Goal: Information Seeking & Learning: Learn about a topic

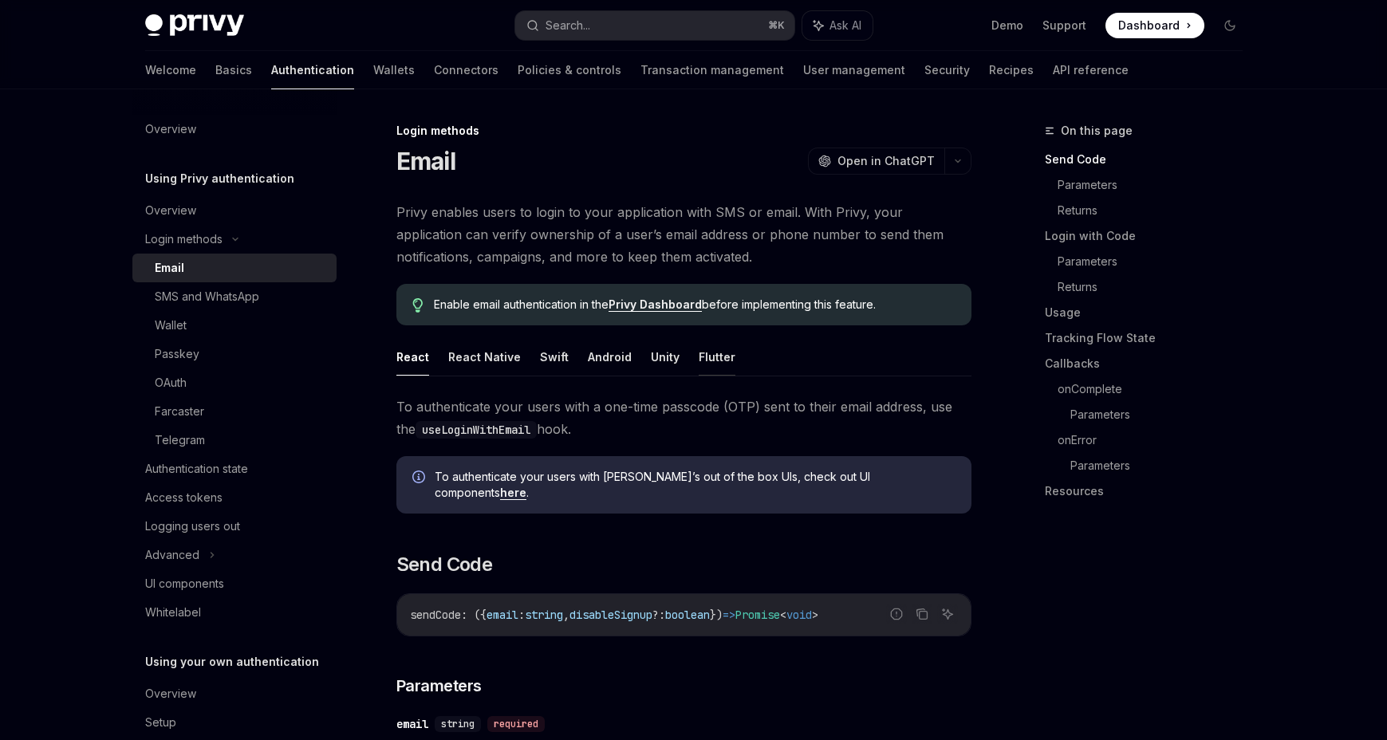
drag, startPoint x: 426, startPoint y: 296, endPoint x: 697, endPoint y: 371, distance: 281.3
click at [697, 325] on div "Enable email authentication in the Privy Dashboard before implementing this fea…" at bounding box center [683, 304] width 575 height 41
click at [893, 366] on ul "React React Native Swift Android Unity Flutter" at bounding box center [683, 357] width 575 height 38
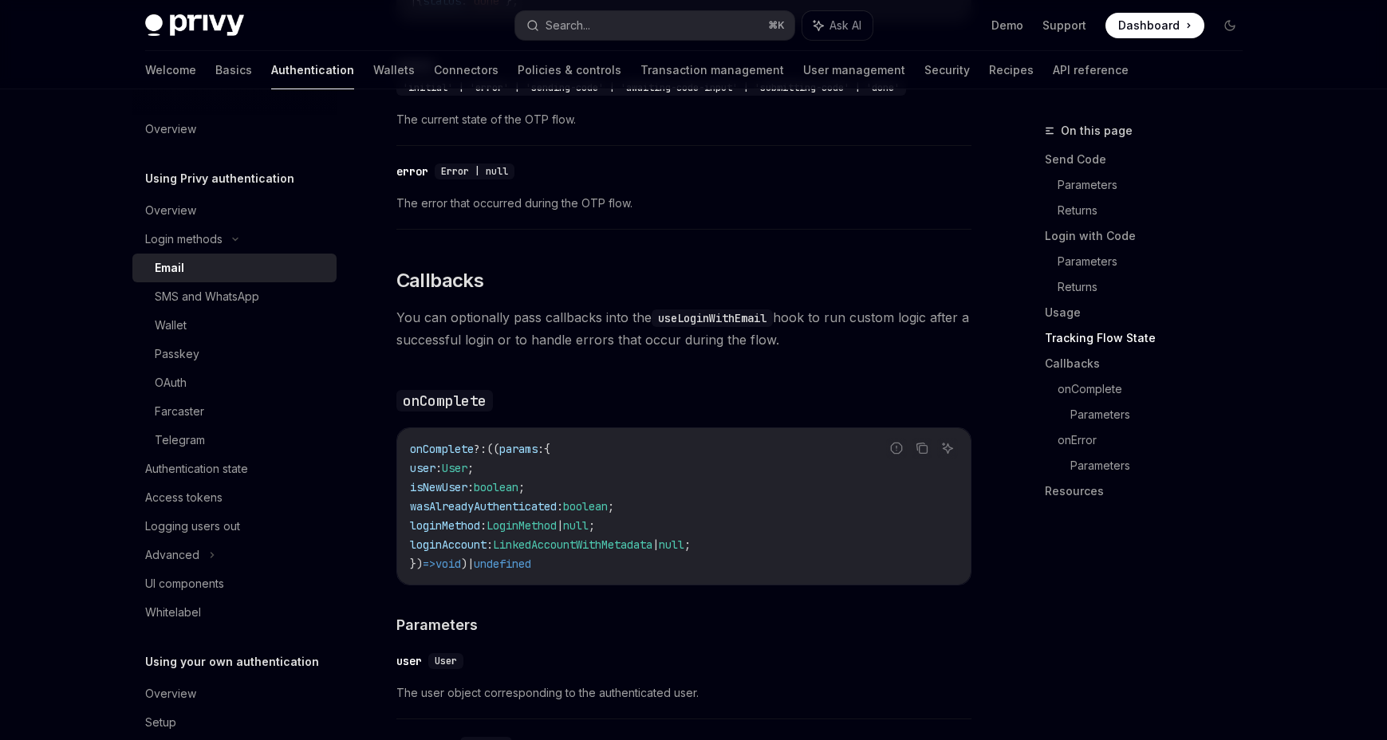
scroll to position [2147, 0]
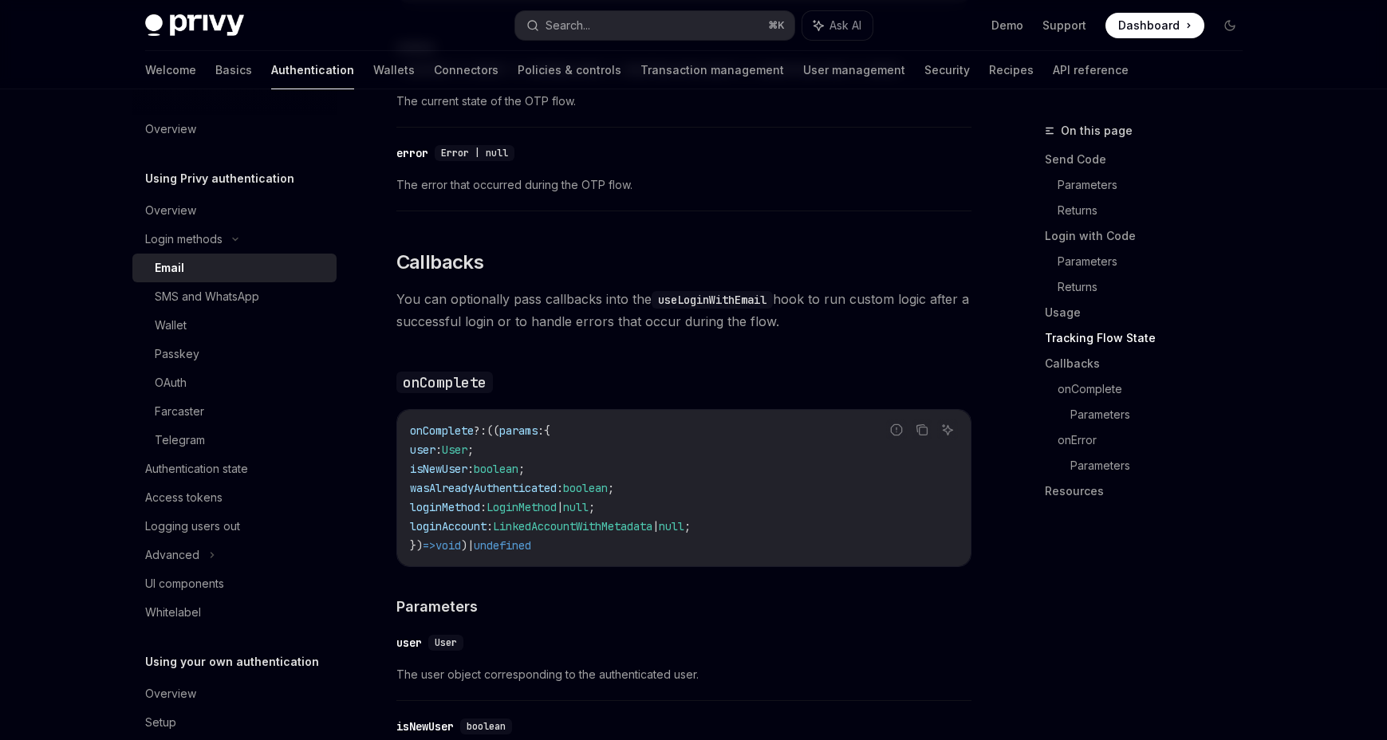
click at [444, 421] on code "onComplete ?: (( params : { user : User ; isNewUser : boolean ; wasAlreadyAuthe…" at bounding box center [684, 488] width 548 height 134
copy span "onComplete"
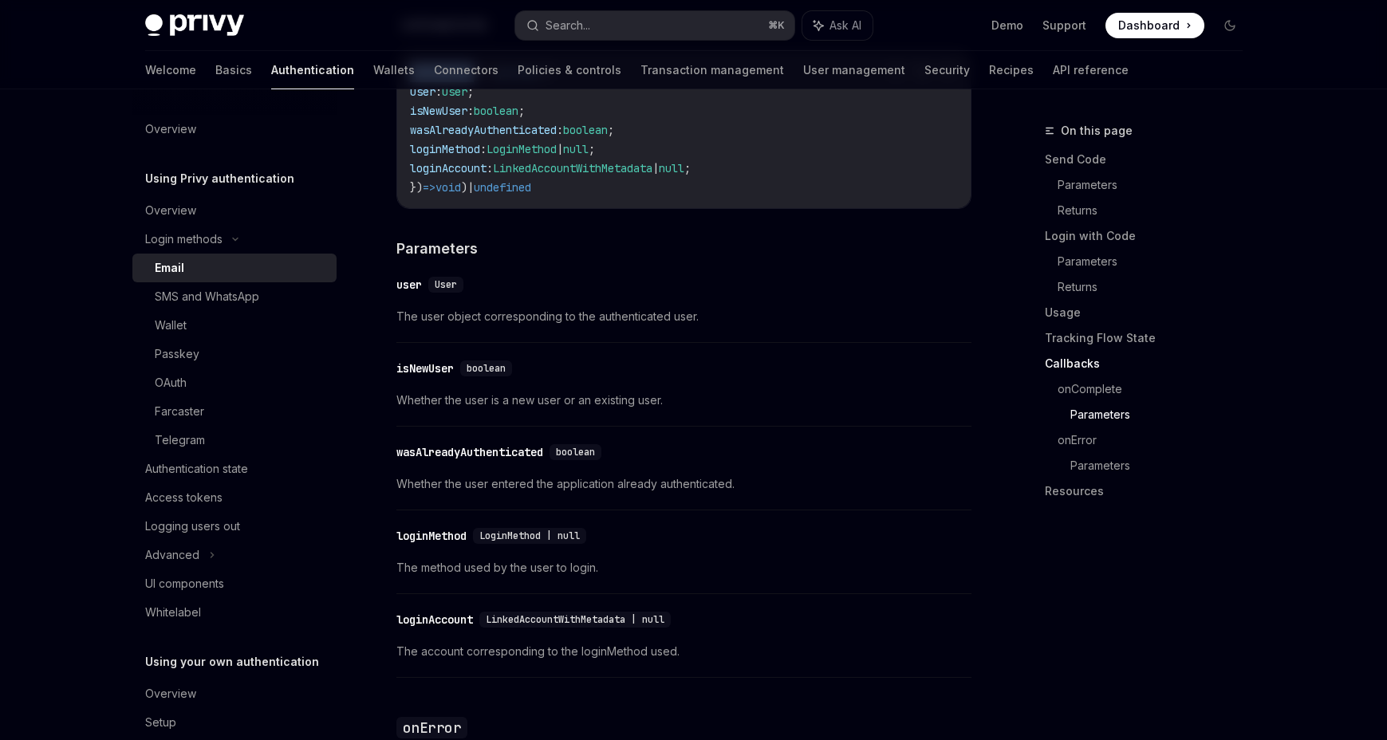
scroll to position [2716, 0]
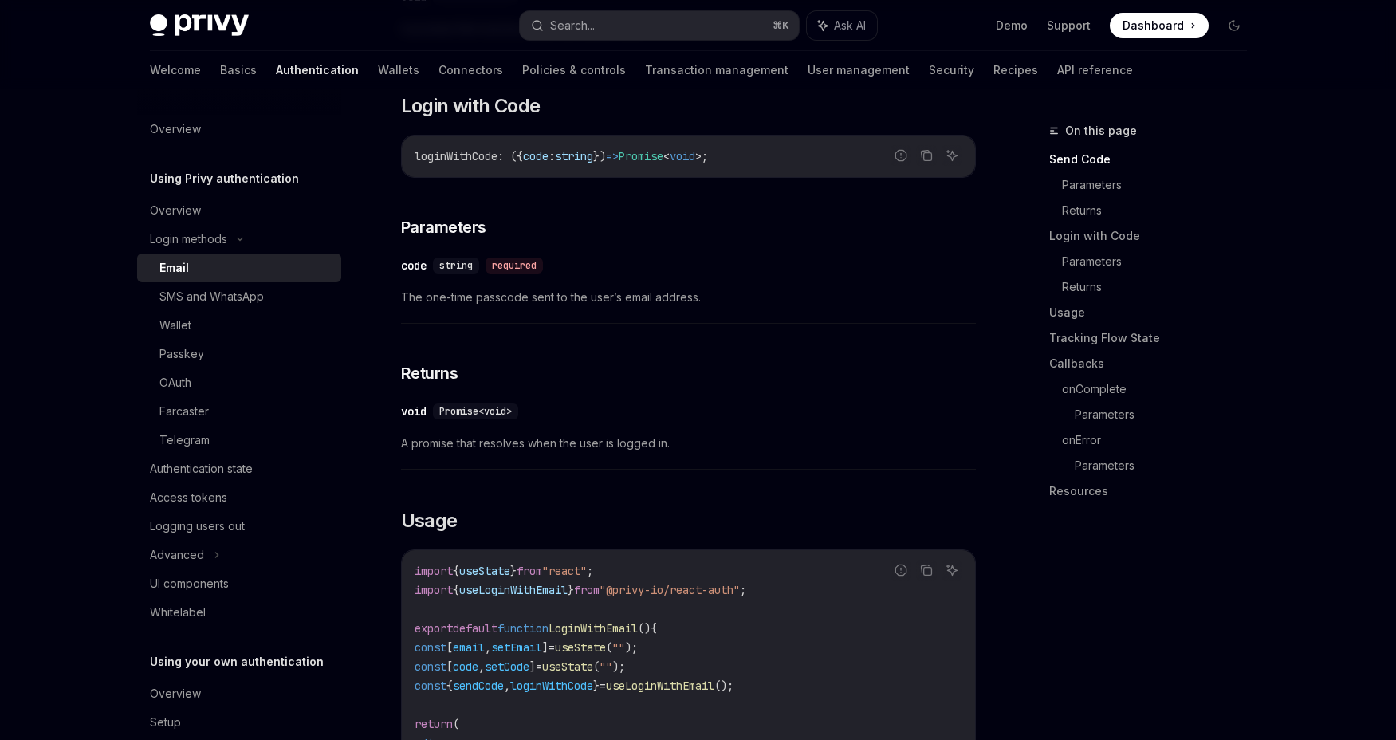
scroll to position [984, 0]
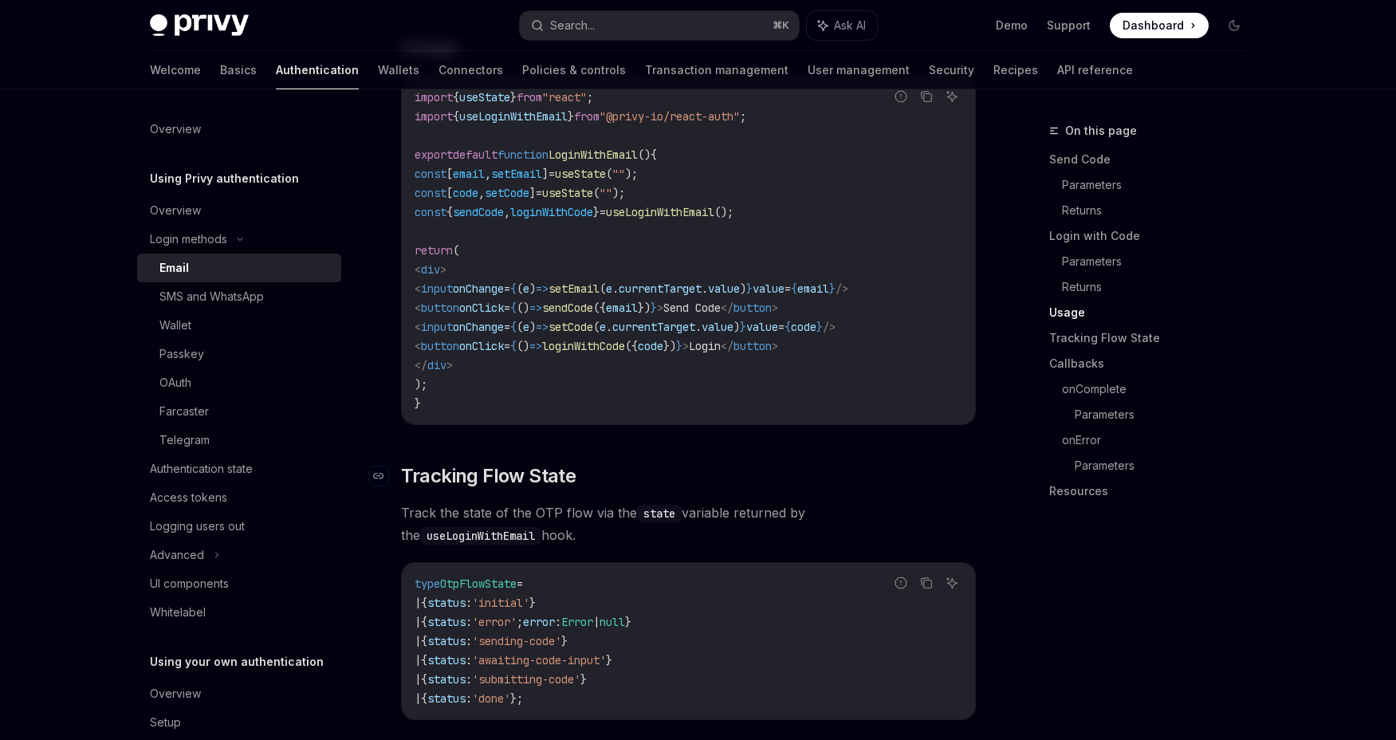
type textarea "*"
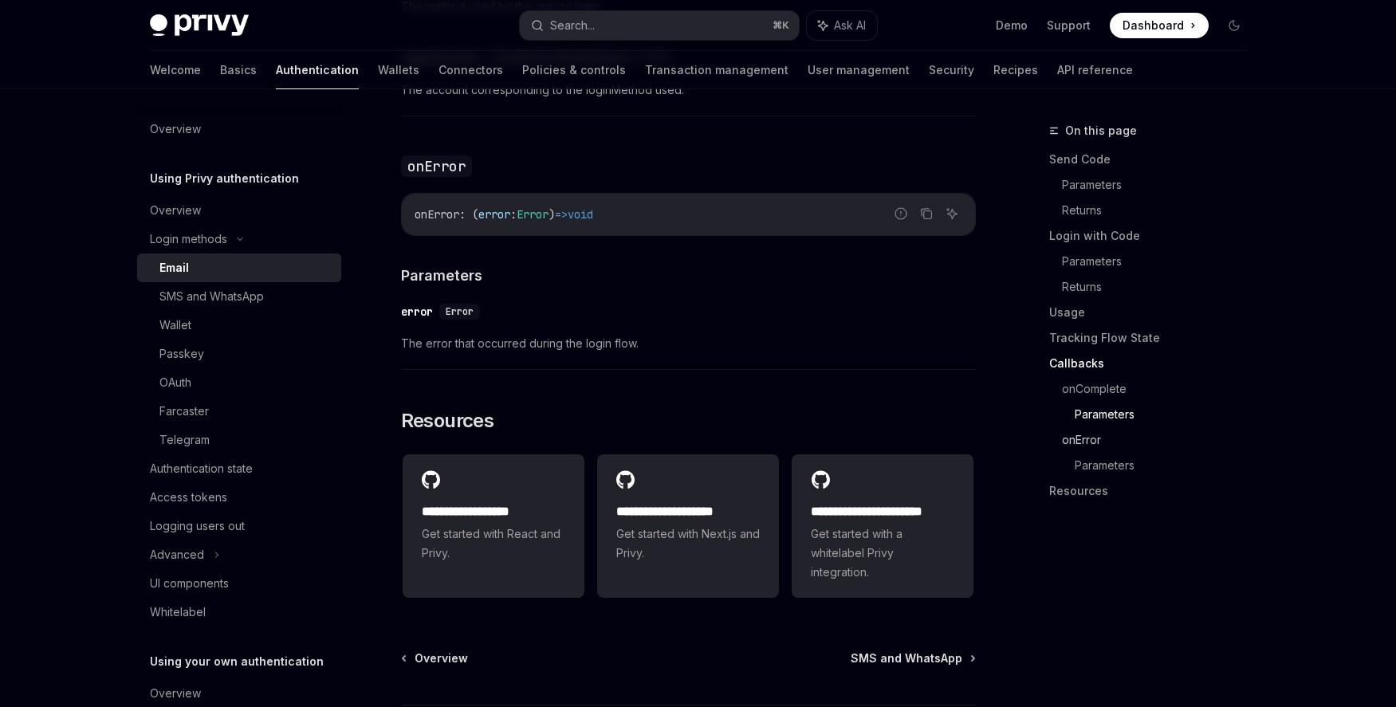
scroll to position [3081, 0]
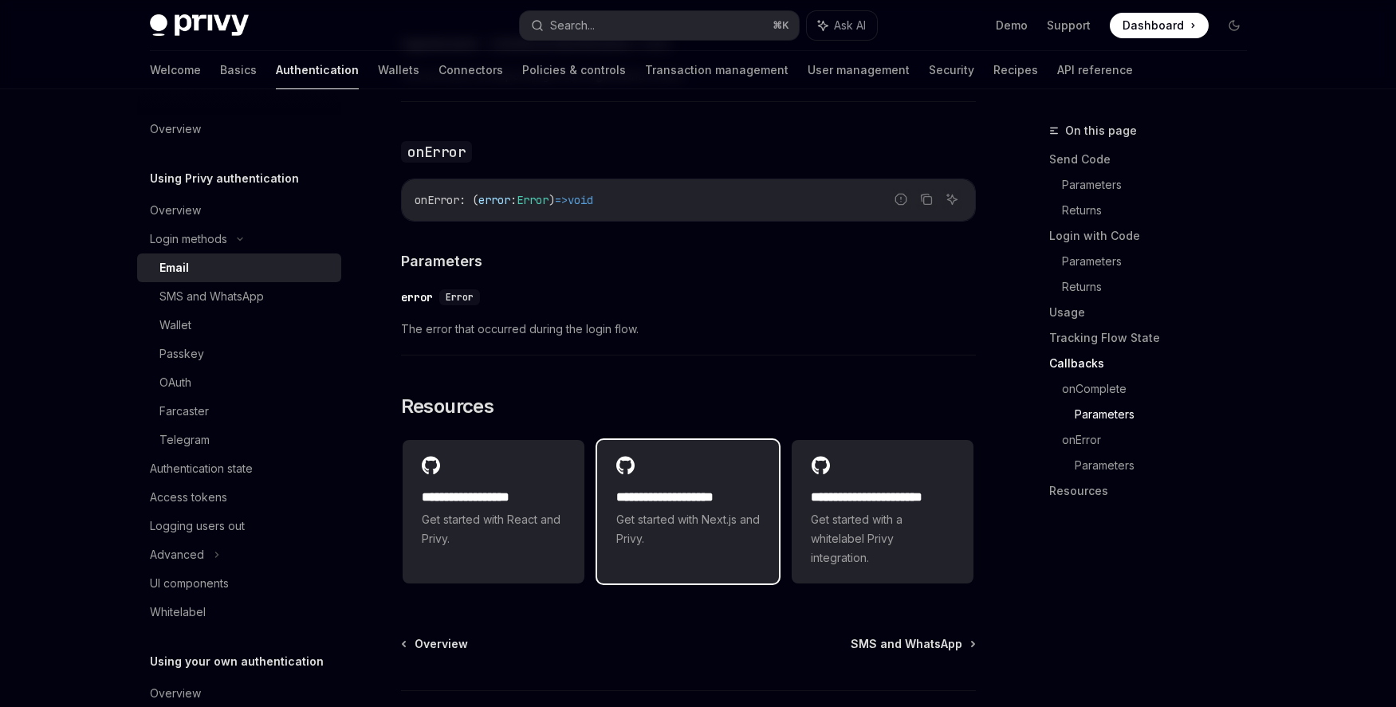
click at [672, 494] on div "**********" at bounding box center [688, 518] width 144 height 61
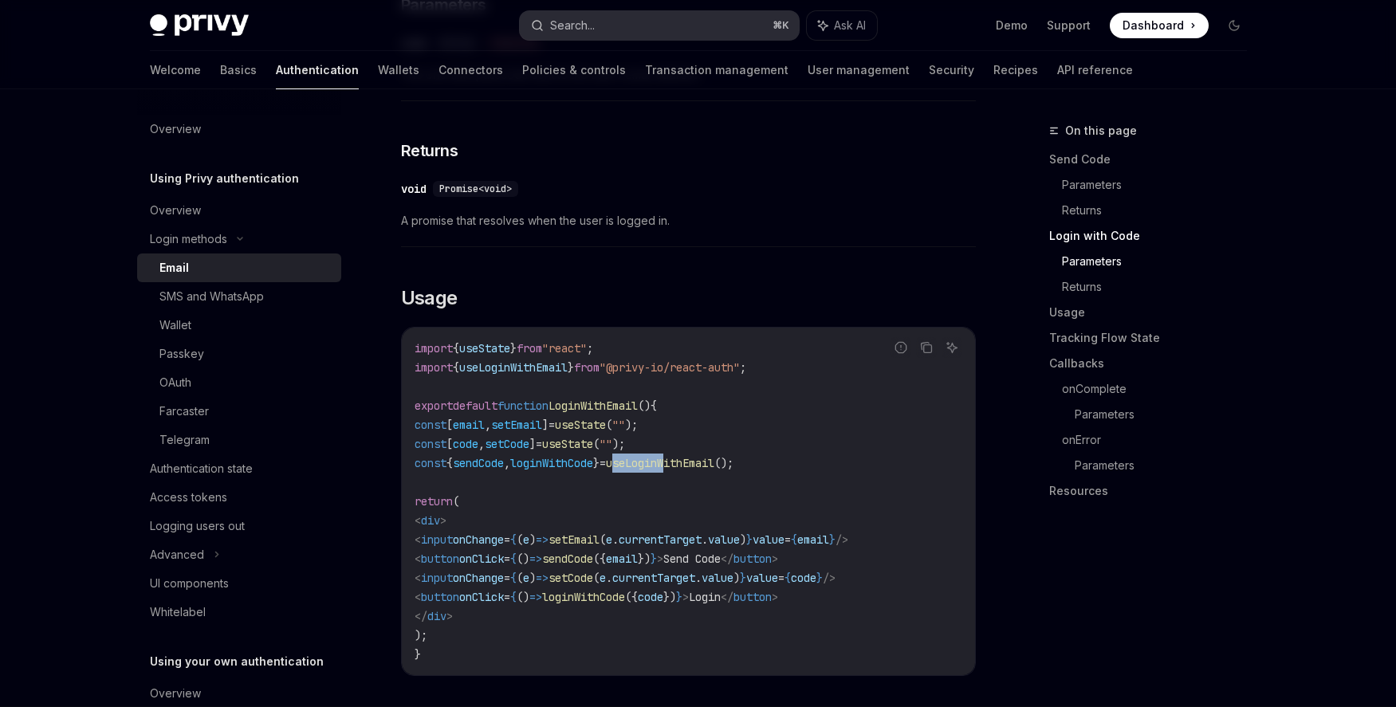
scroll to position [1180, 0]
click at [658, 32] on button "Search... ⌘ K" at bounding box center [659, 25] width 279 height 29
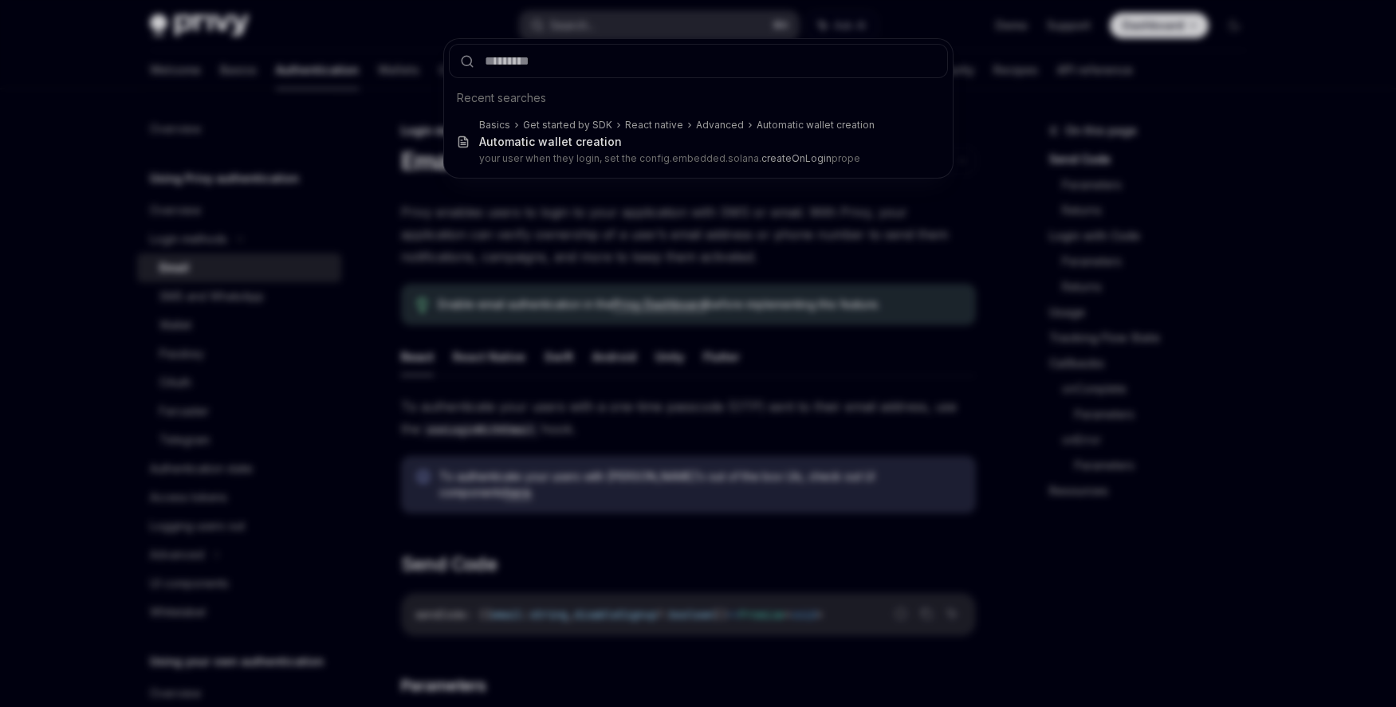
type input "********"
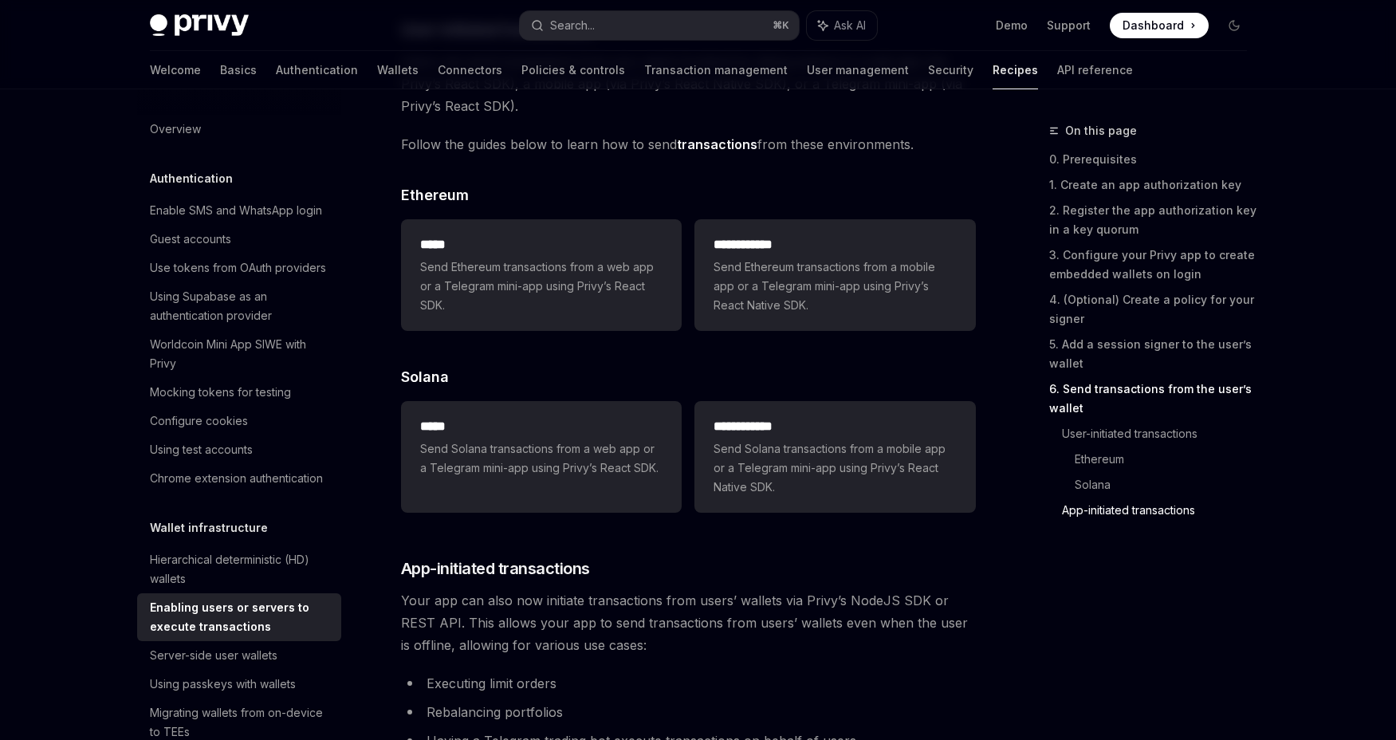
scroll to position [4142, 0]
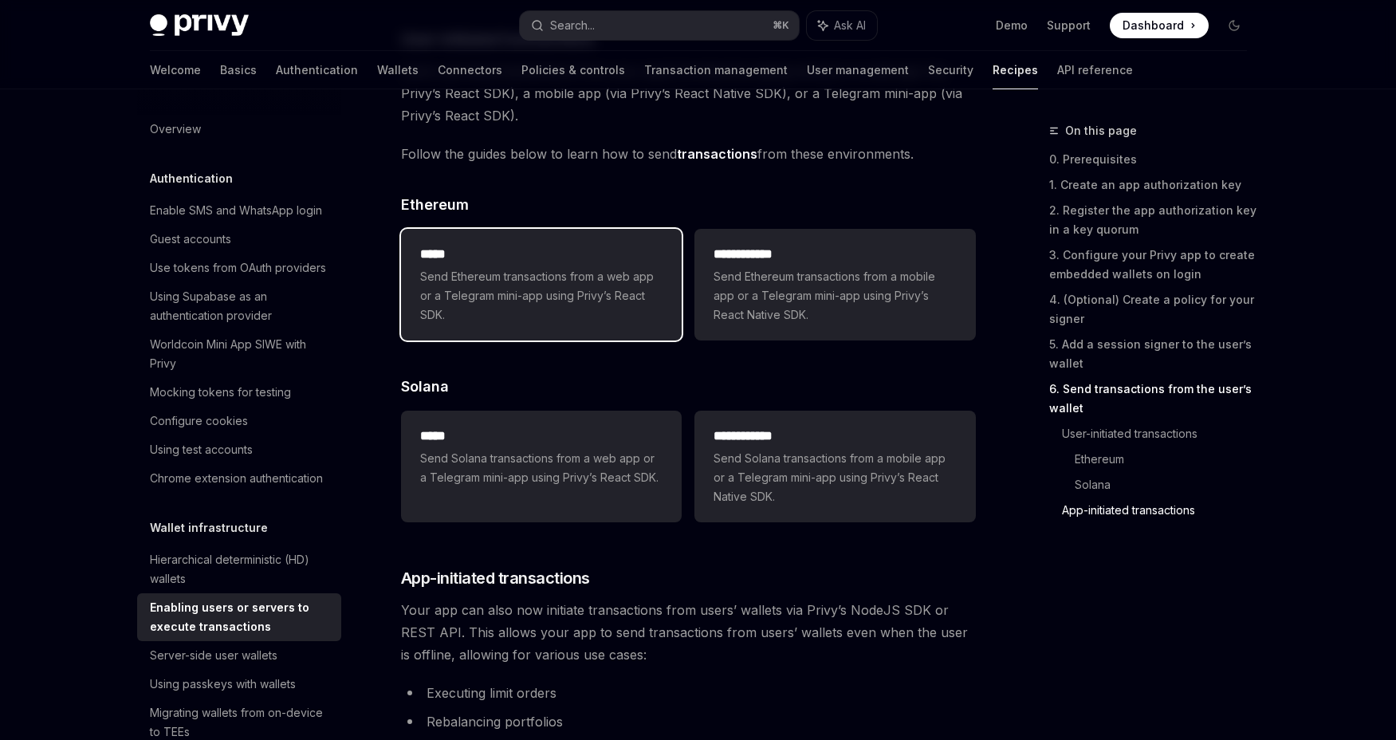
click at [600, 288] on span "Send Ethereum transactions from a web app or a Telegram mini-app using Privy’s …" at bounding box center [541, 295] width 242 height 57
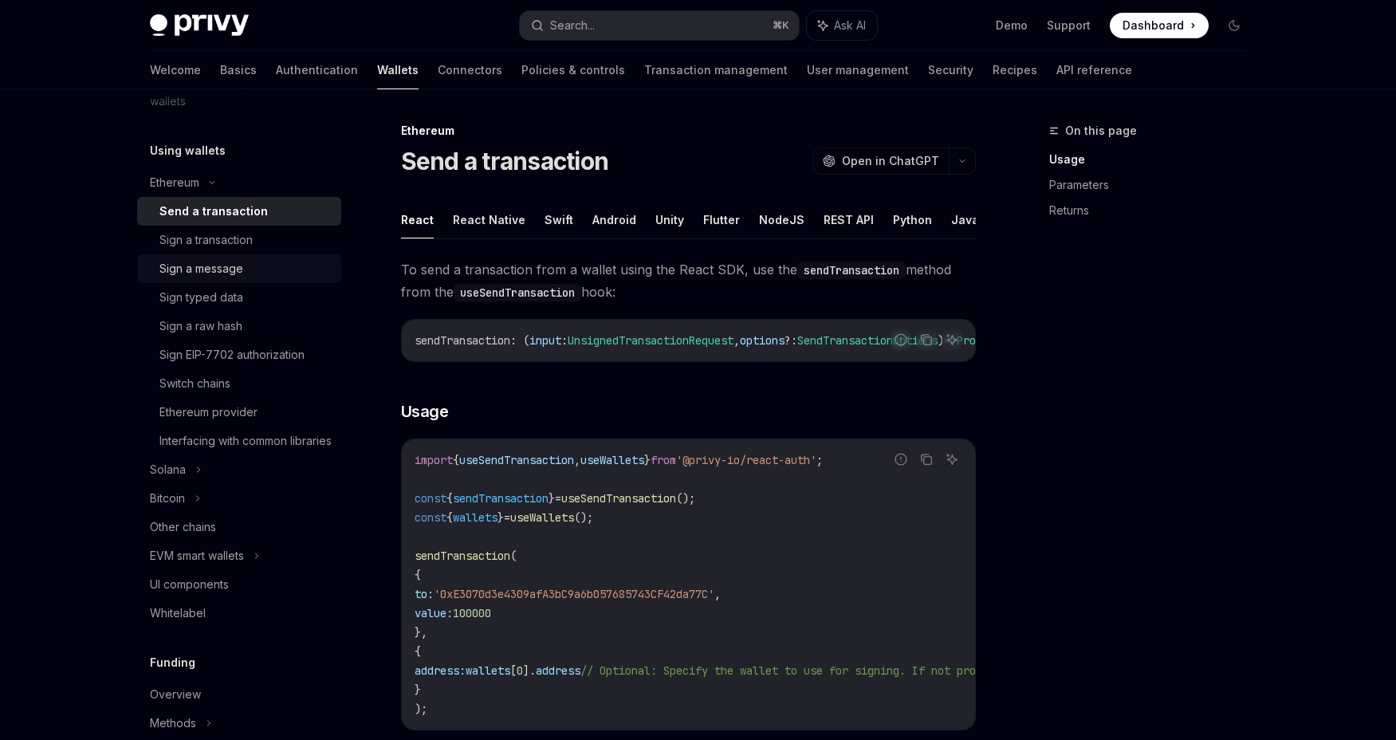
scroll to position [400, 0]
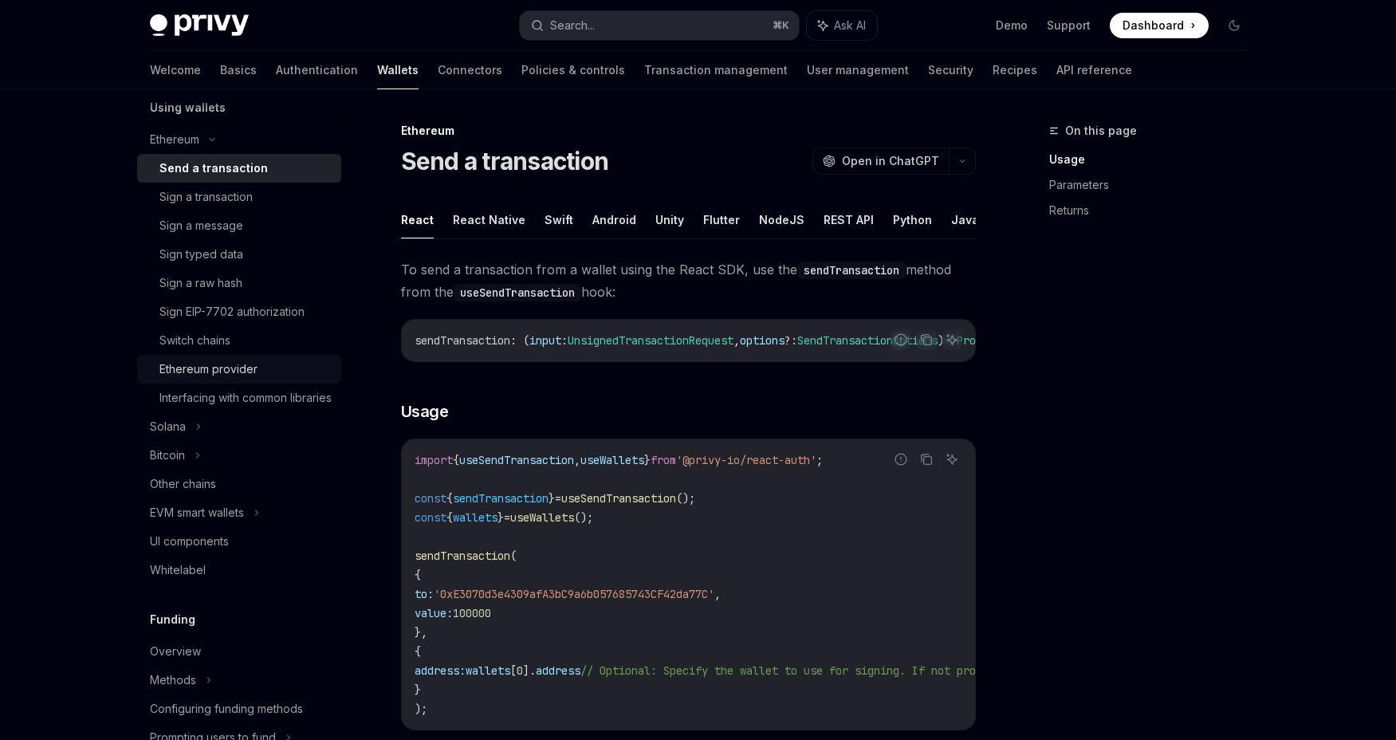
click at [234, 373] on div "Ethereum provider" at bounding box center [209, 369] width 98 height 19
type textarea "*"
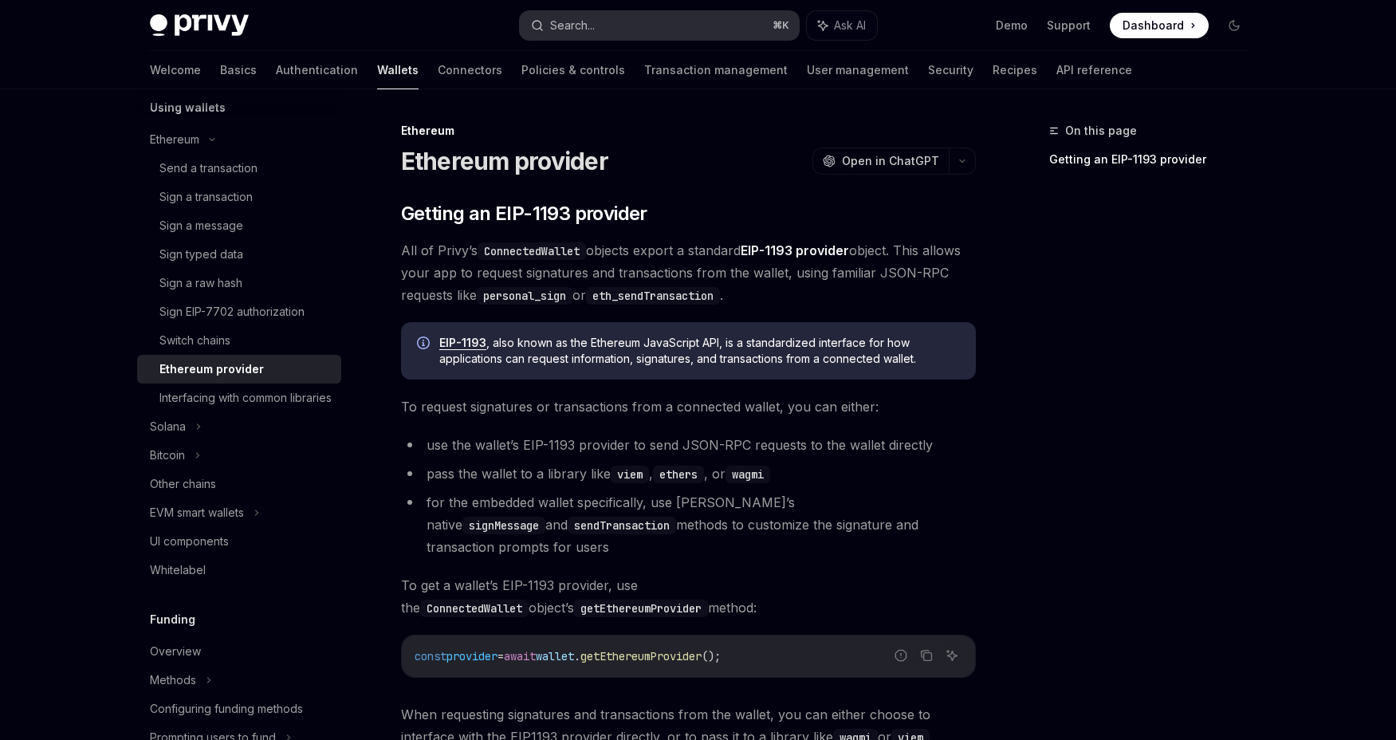
click at [631, 22] on button "Search... ⌘ K" at bounding box center [659, 25] width 279 height 29
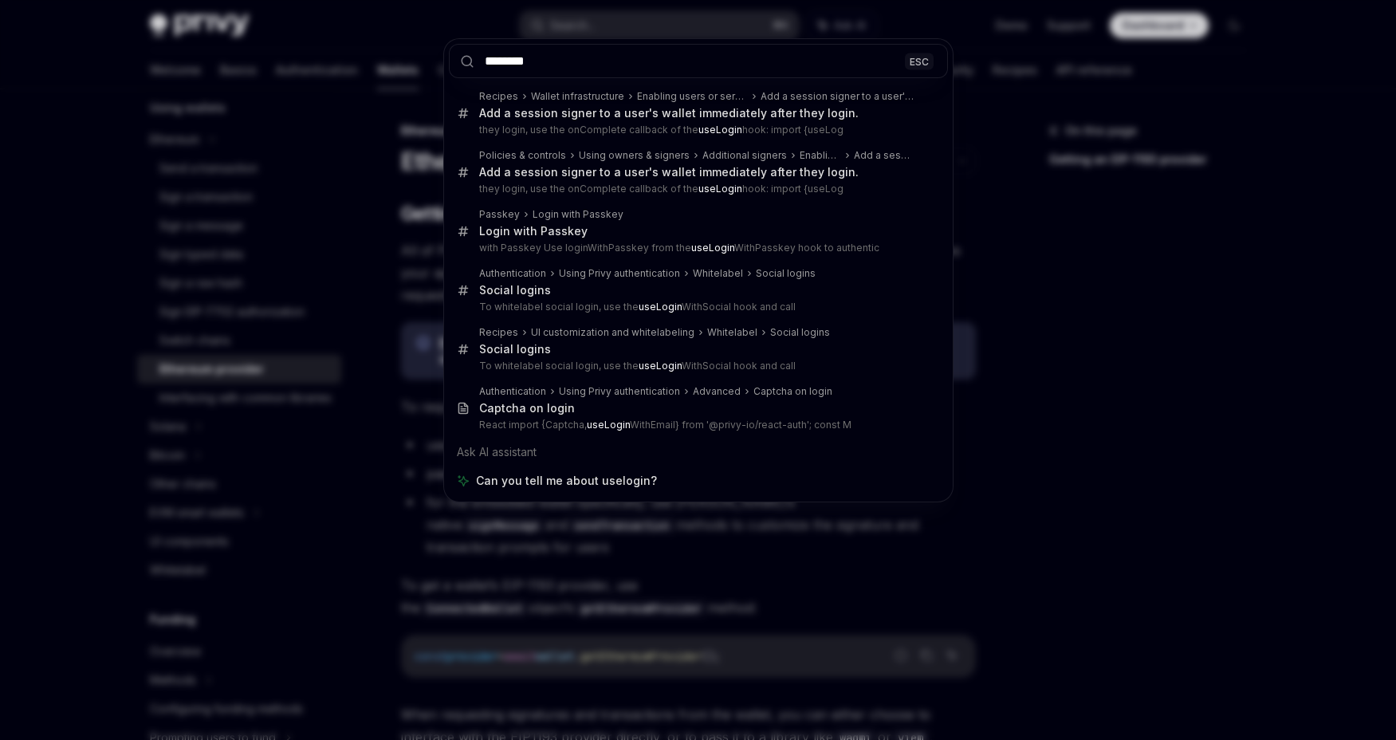
type input "********"
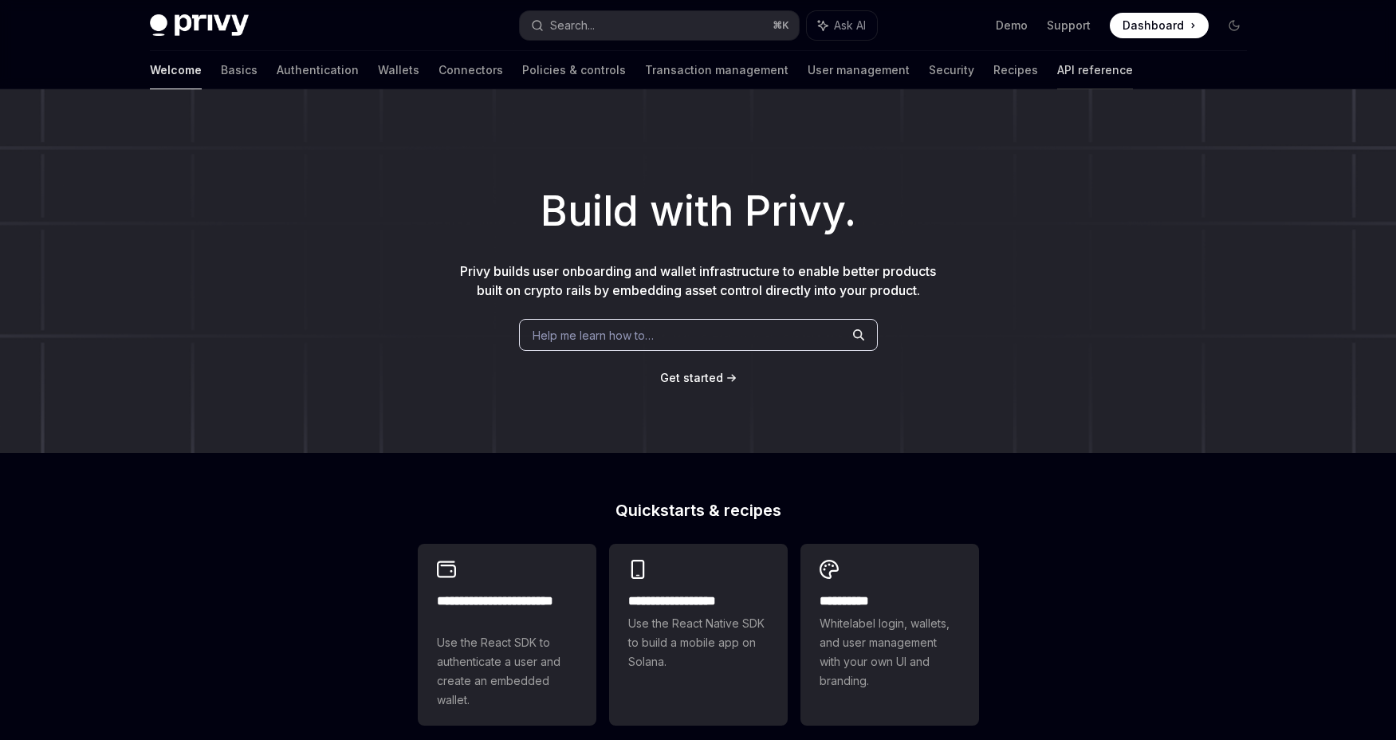
click at [1057, 70] on link "API reference" at bounding box center [1095, 70] width 76 height 38
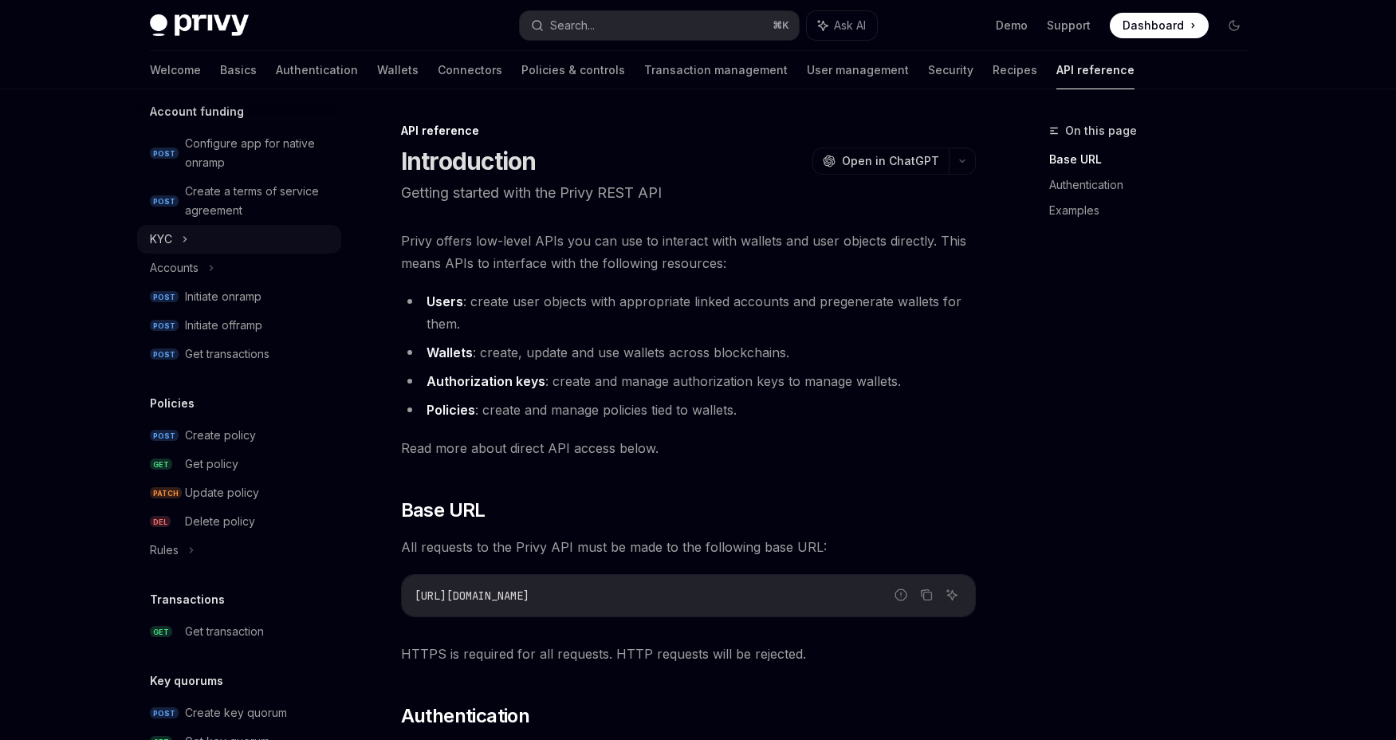
scroll to position [936, 0]
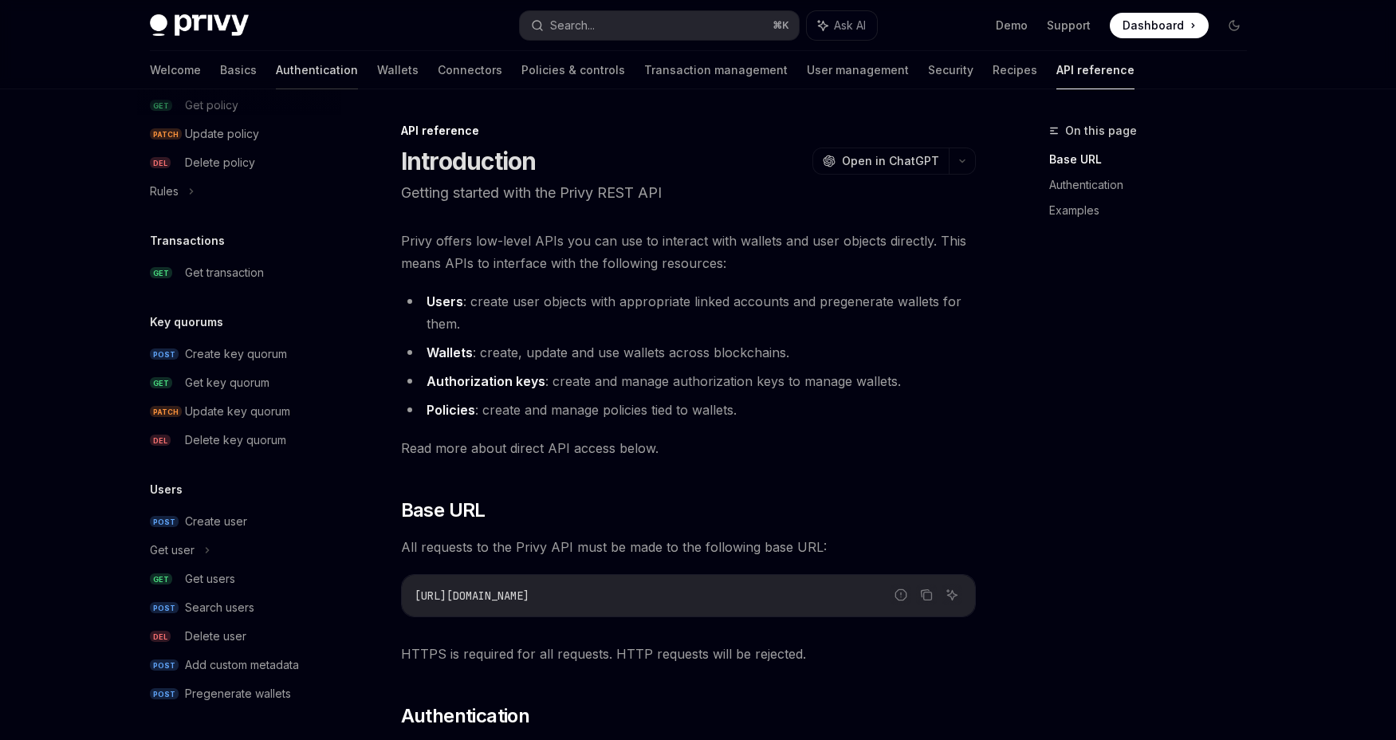
click at [276, 65] on link "Authentication" at bounding box center [317, 70] width 82 height 38
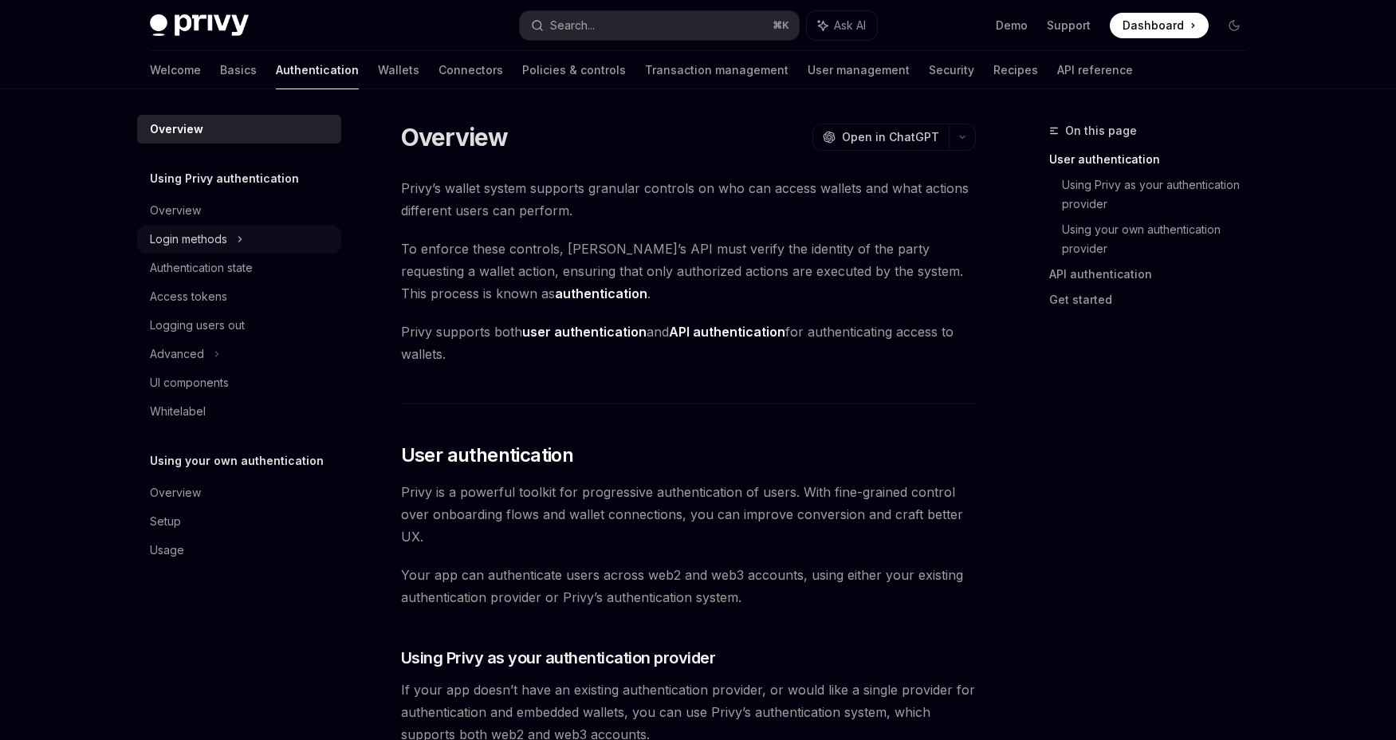
click at [199, 234] on div "Login methods" at bounding box center [188, 239] width 77 height 19
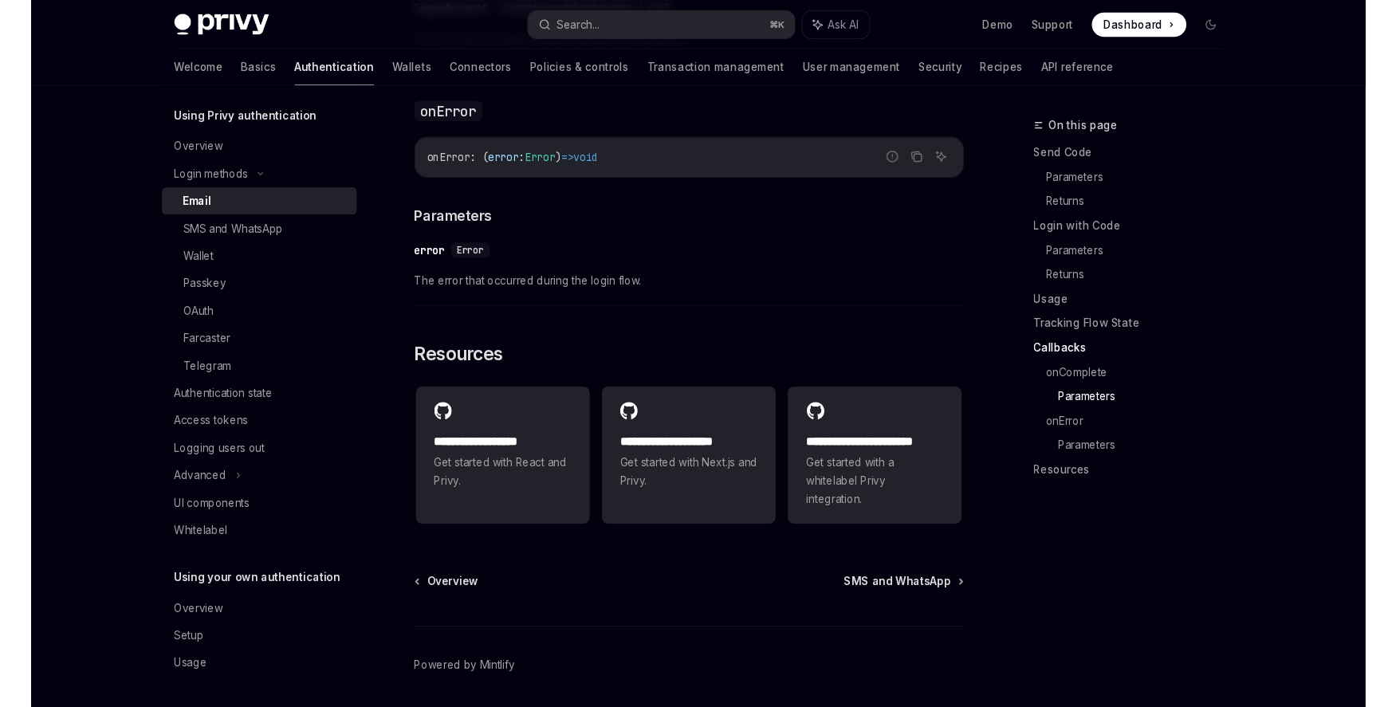
scroll to position [3155, 0]
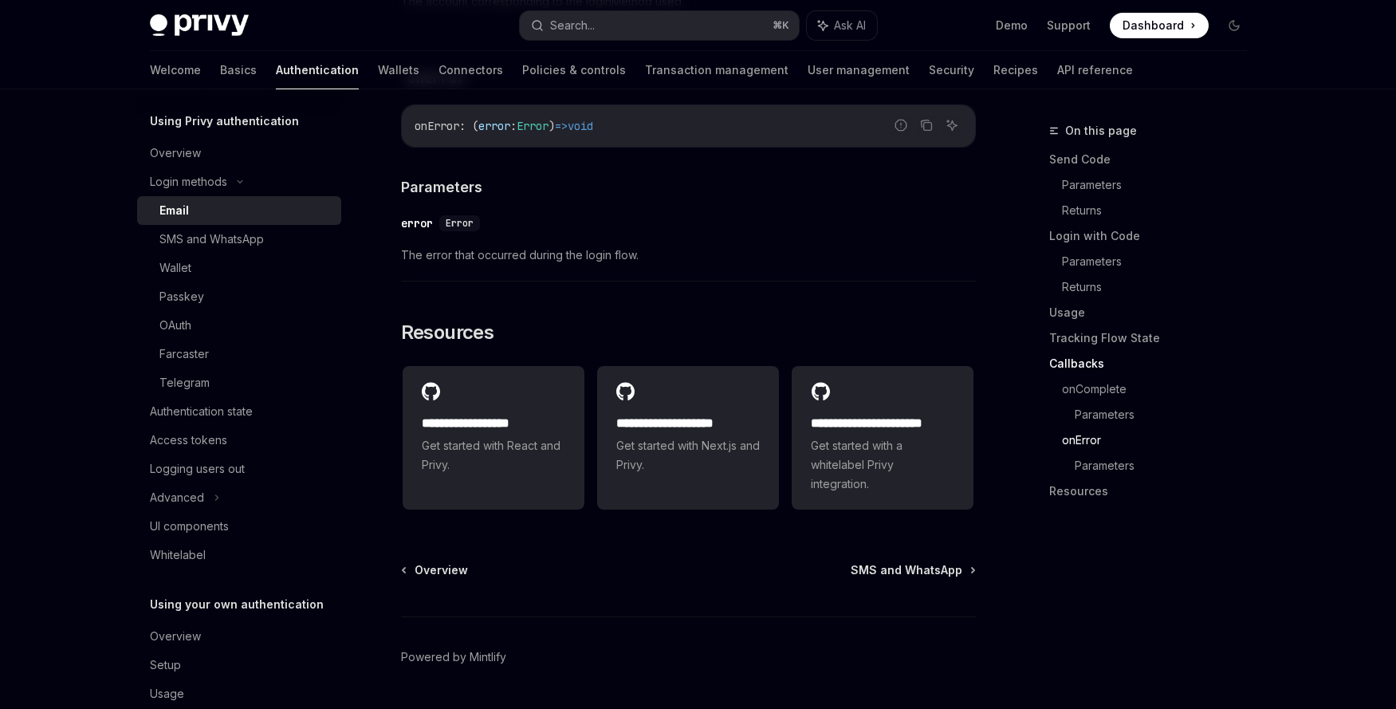
type textarea "*"
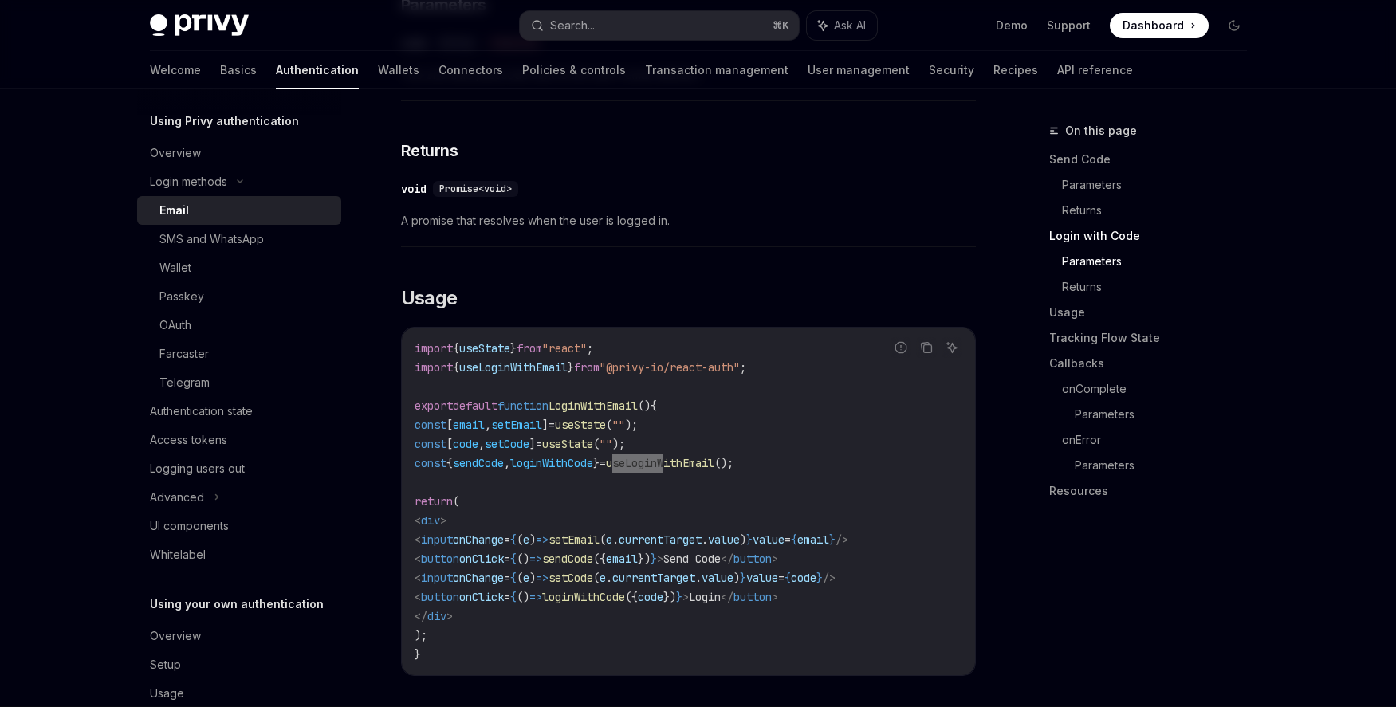
scroll to position [1180, 0]
click at [544, 360] on span "useLoginWithEmail" at bounding box center [513, 367] width 108 height 14
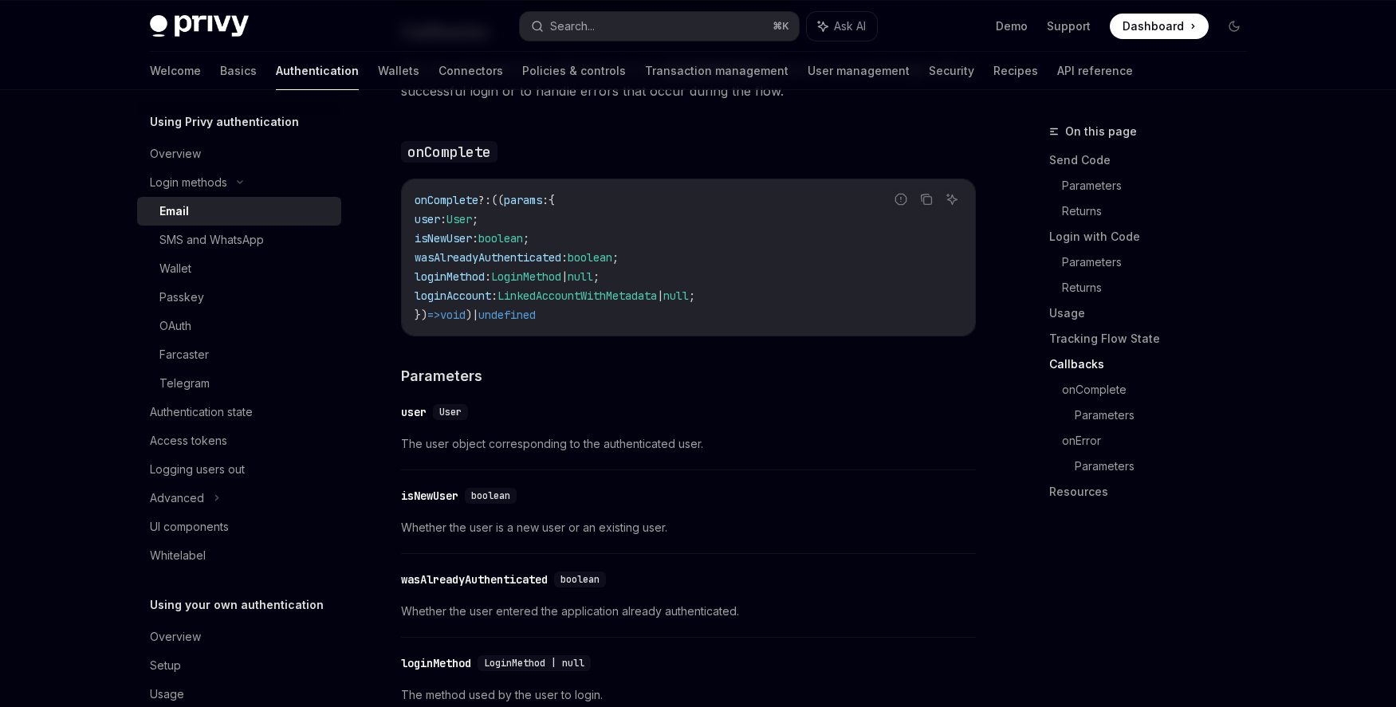
scroll to position [2378, 0]
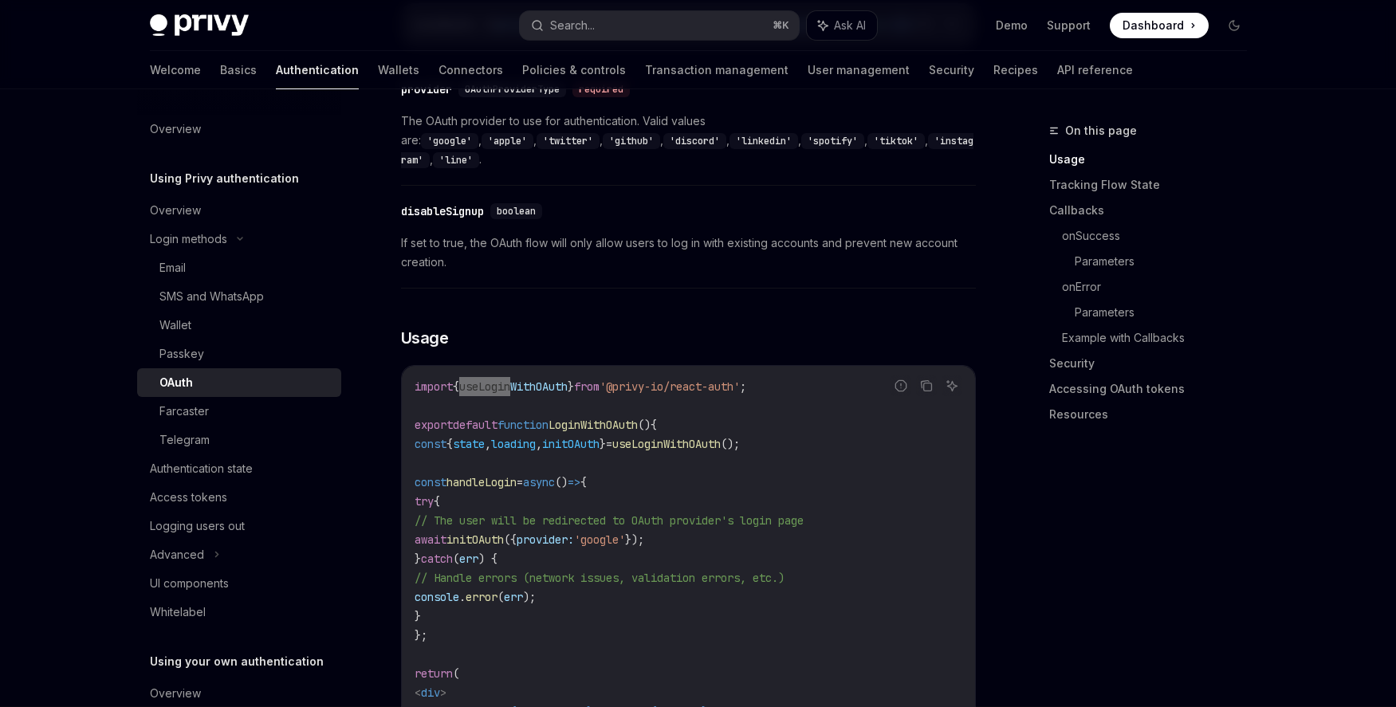
scroll to position [753, 0]
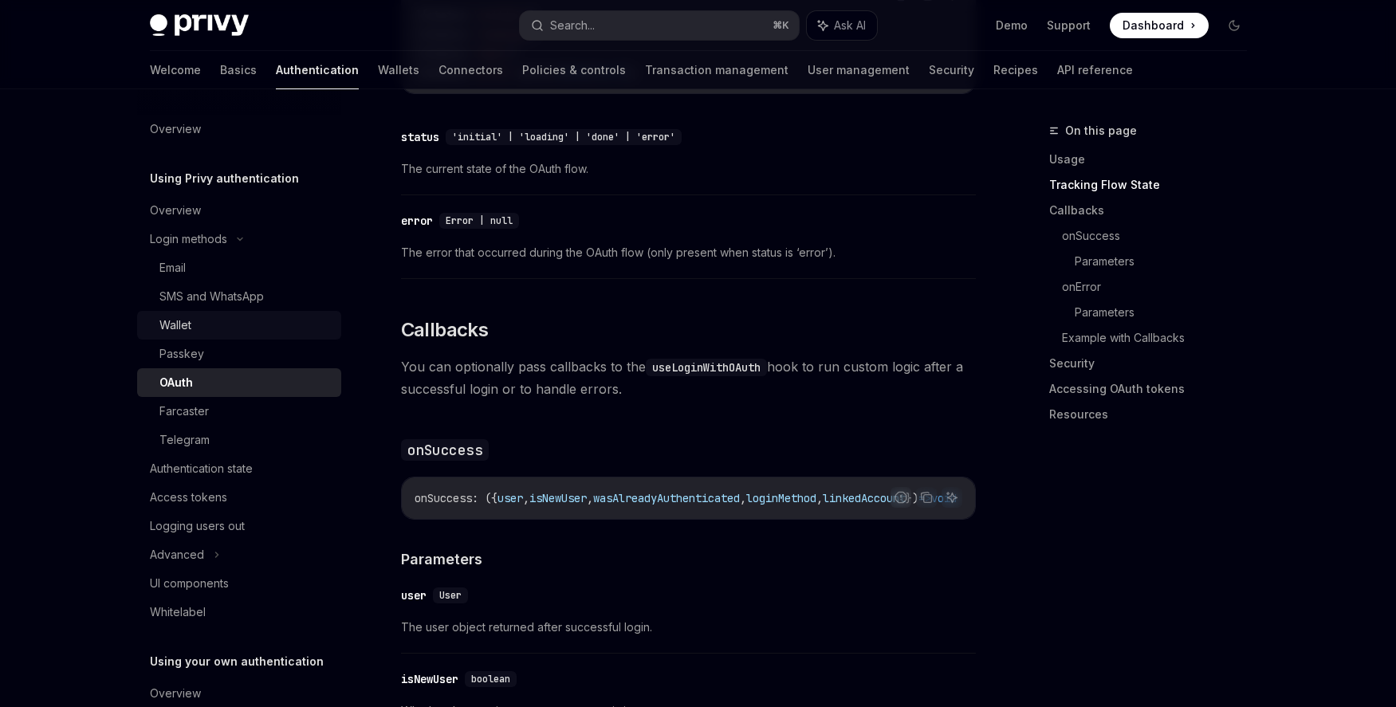
scroll to position [90, 0]
